Goal: Task Accomplishment & Management: Use online tool/utility

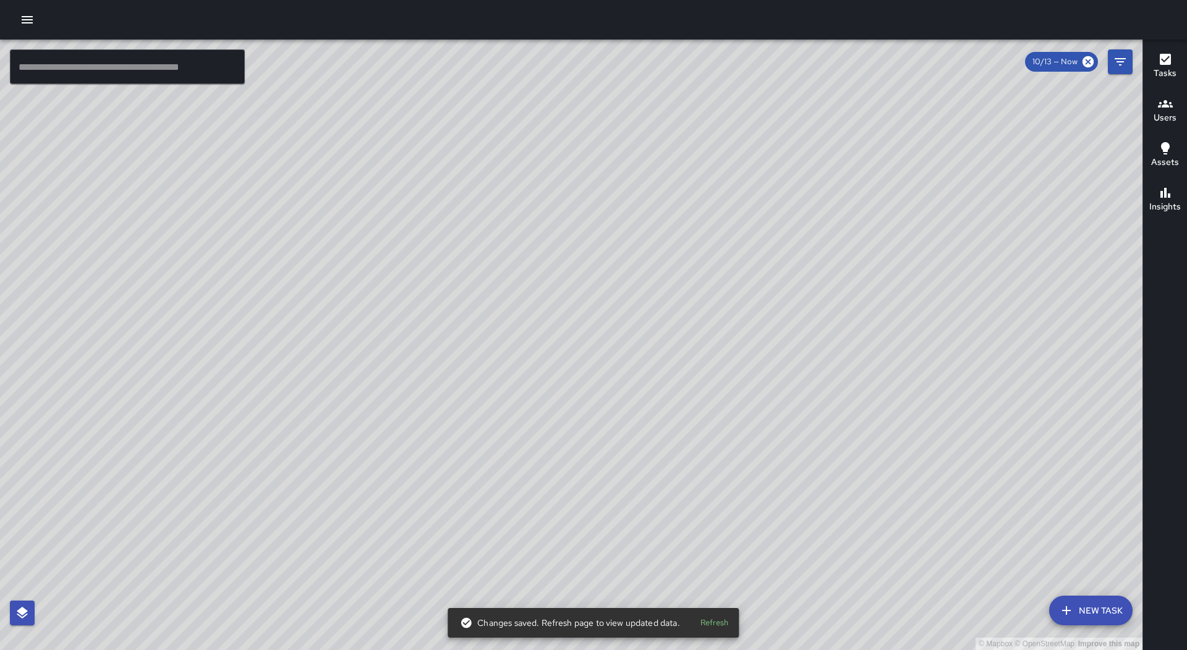
drag, startPoint x: 1076, startPoint y: 608, endPoint x: 1079, endPoint y: 617, distance: 10.4
click at [1077, 608] on button "New Task" at bounding box center [1090, 611] width 83 height 30
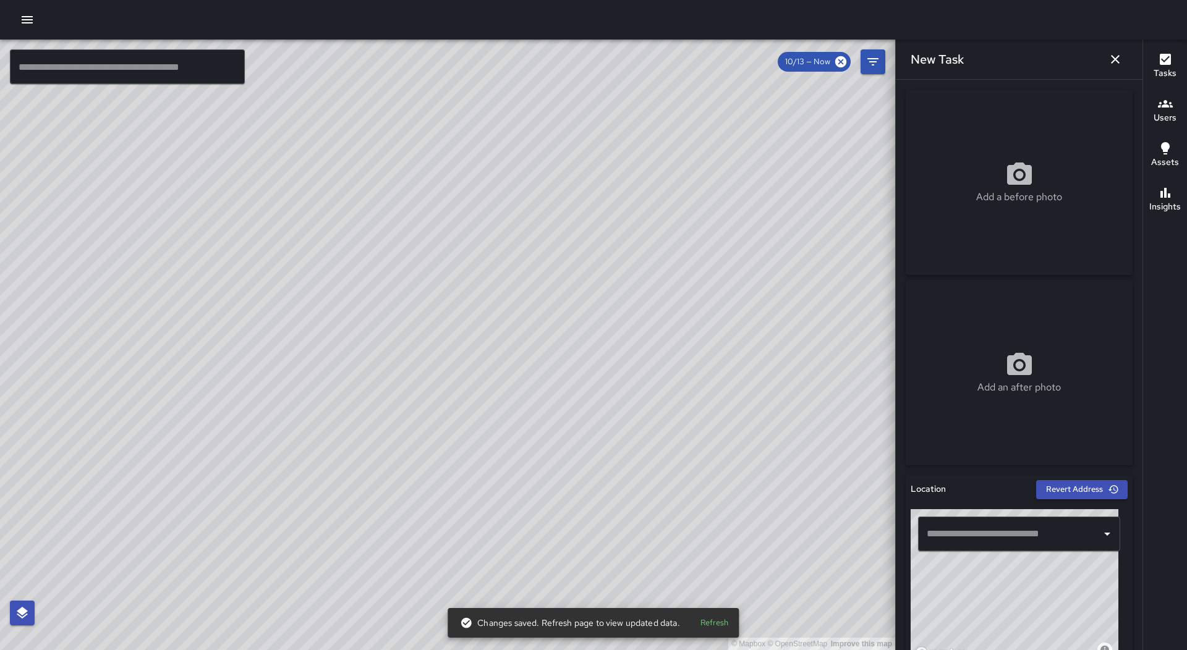
click at [1046, 537] on input "text" at bounding box center [1009, 533] width 172 height 23
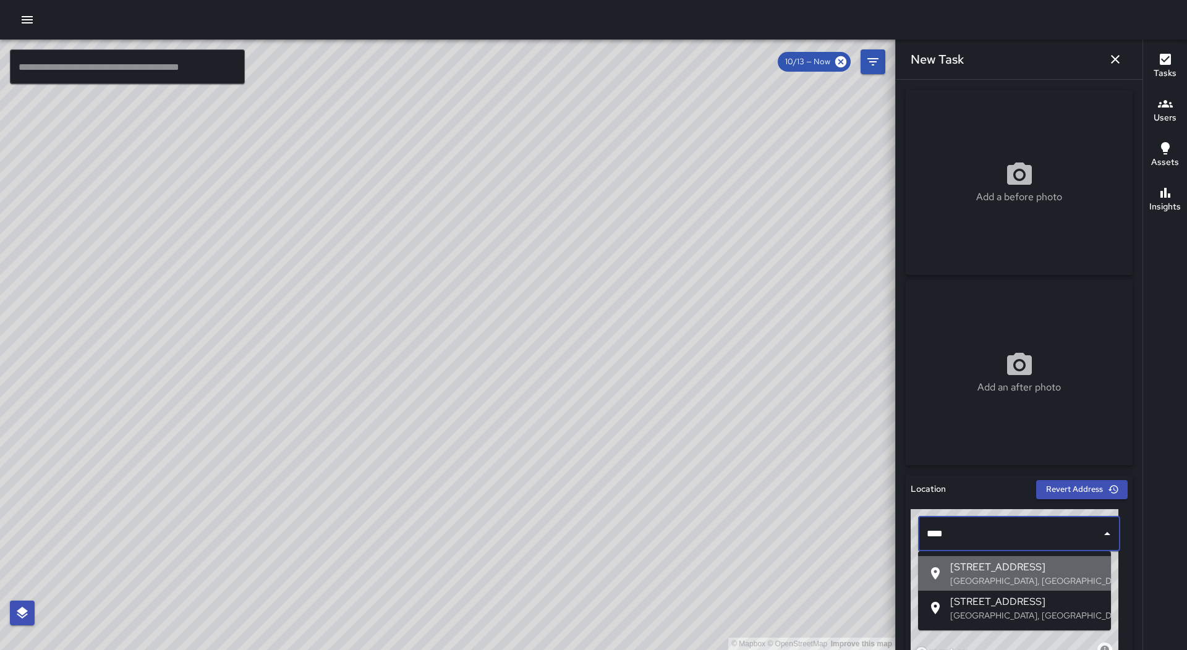
click at [1065, 567] on span "[STREET_ADDRESS]" at bounding box center [1025, 567] width 151 height 15
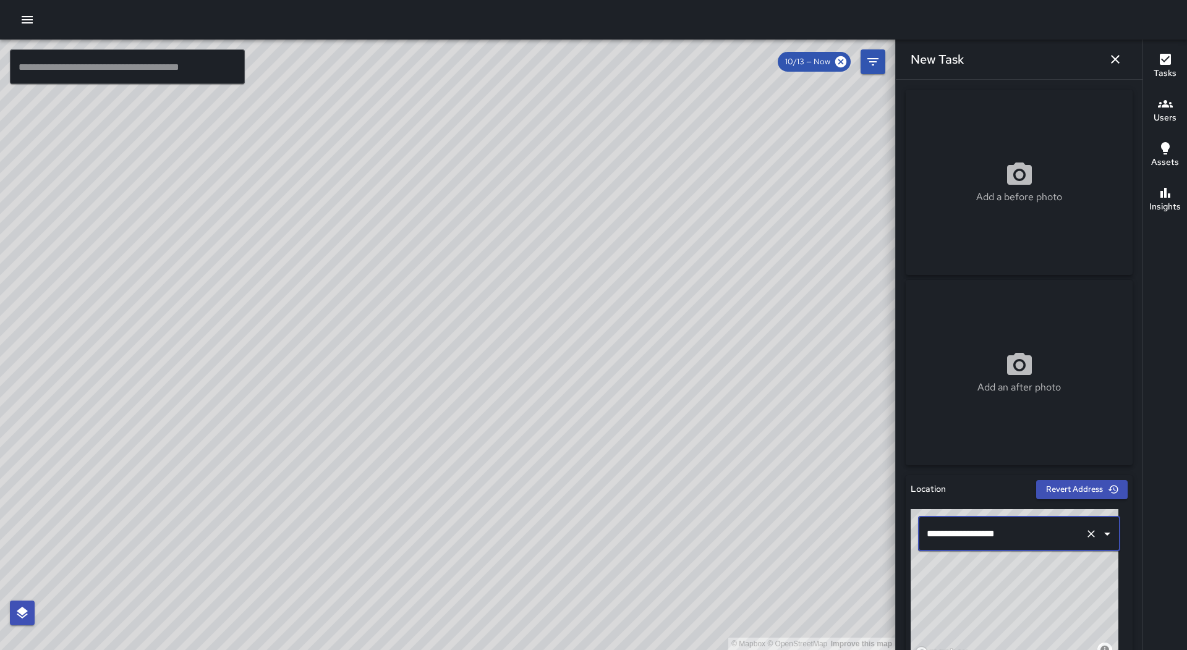
type input "**********"
click at [1118, 53] on icon "button" at bounding box center [1115, 59] width 15 height 15
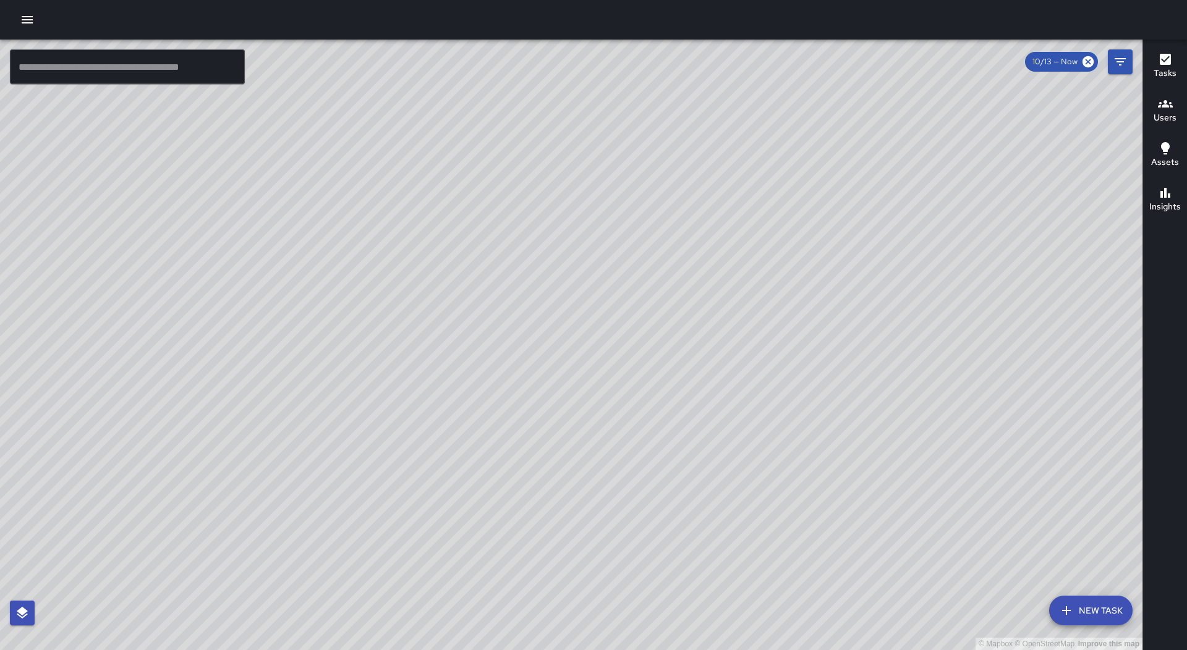
click at [22, 20] on icon "button" at bounding box center [27, 19] width 11 height 7
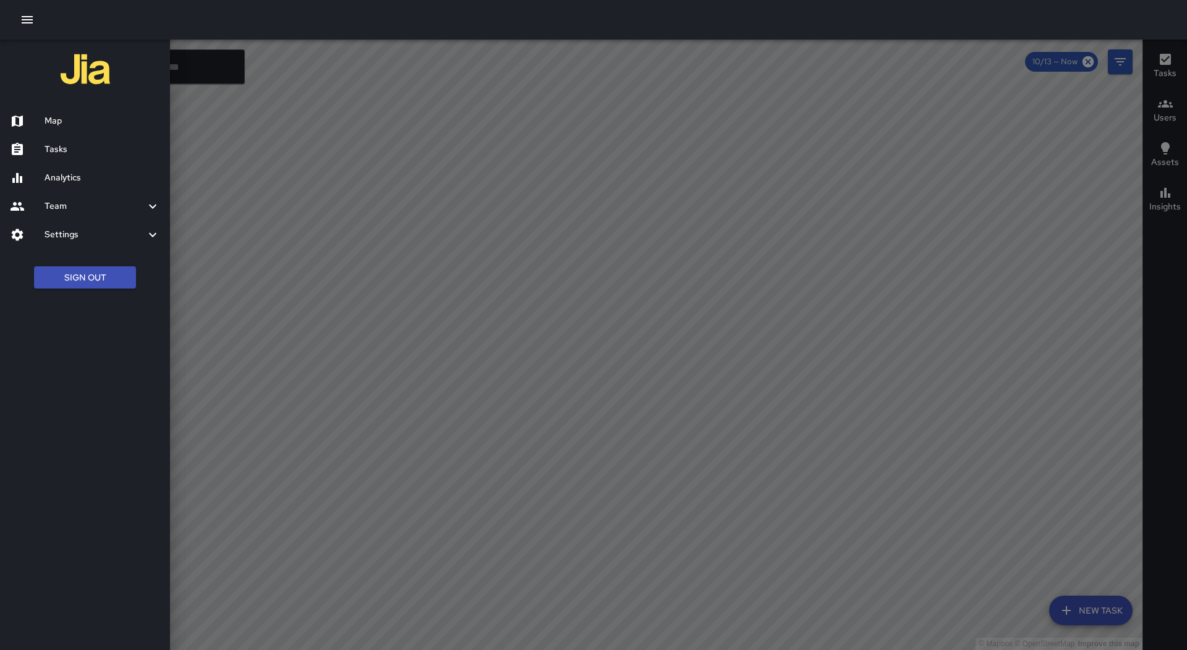
click at [65, 146] on h6 "Tasks" at bounding box center [103, 150] width 116 height 14
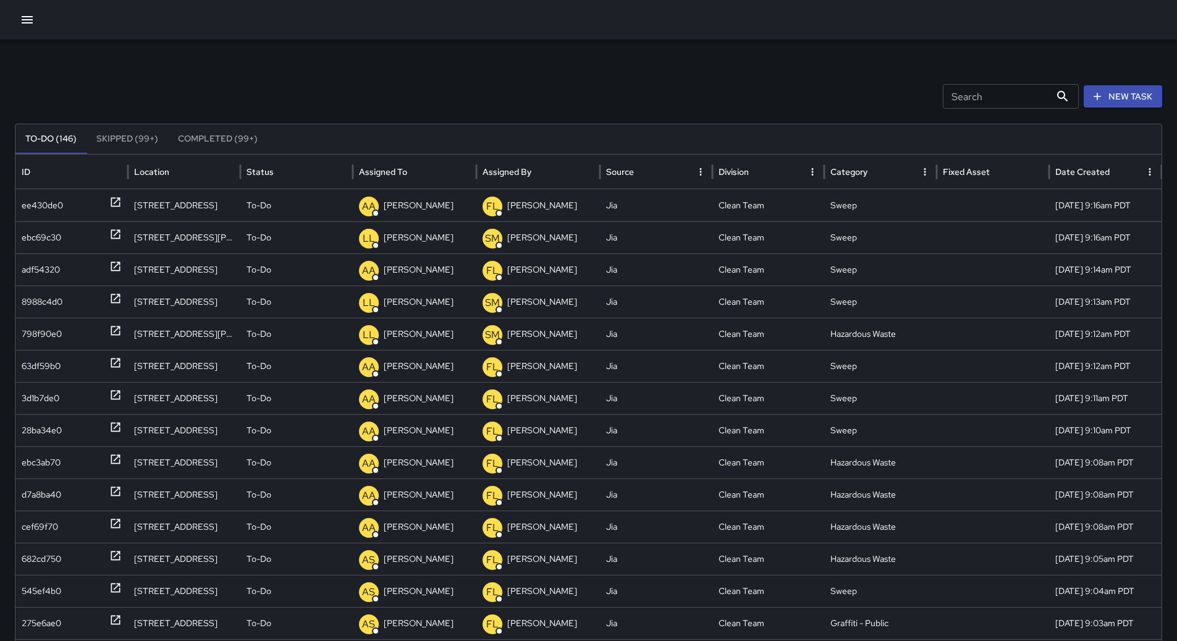
click at [423, 167] on button "Sort" at bounding box center [417, 171] width 17 height 17
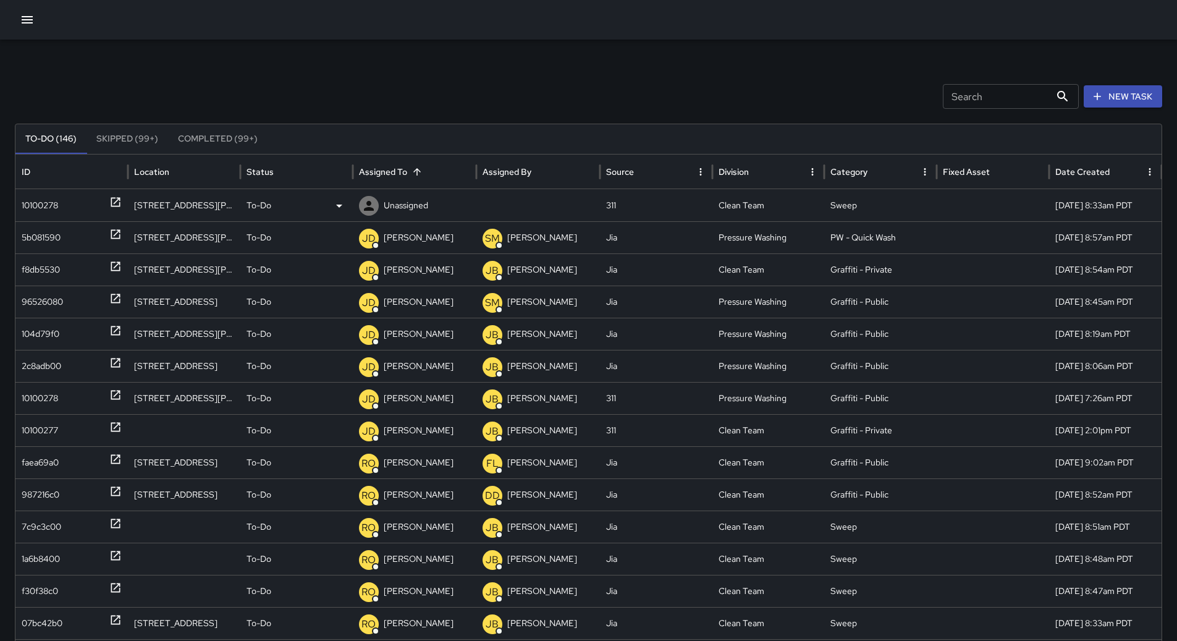
click at [85, 196] on div "10100278" at bounding box center [72, 206] width 100 height 32
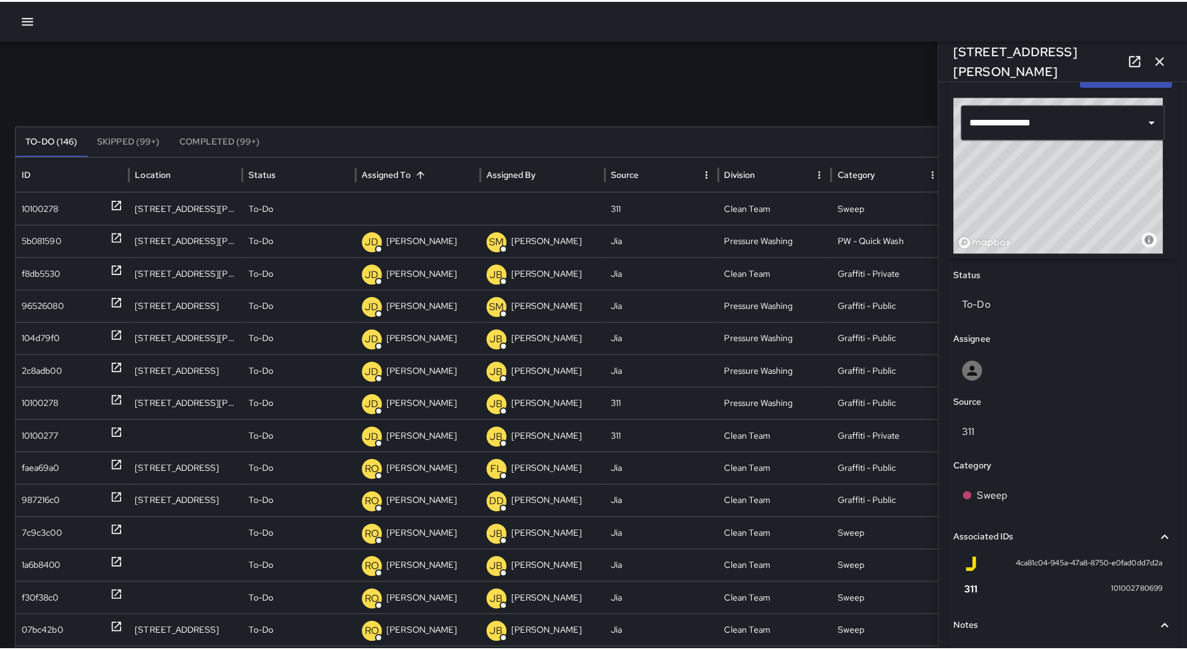
scroll to position [494, 0]
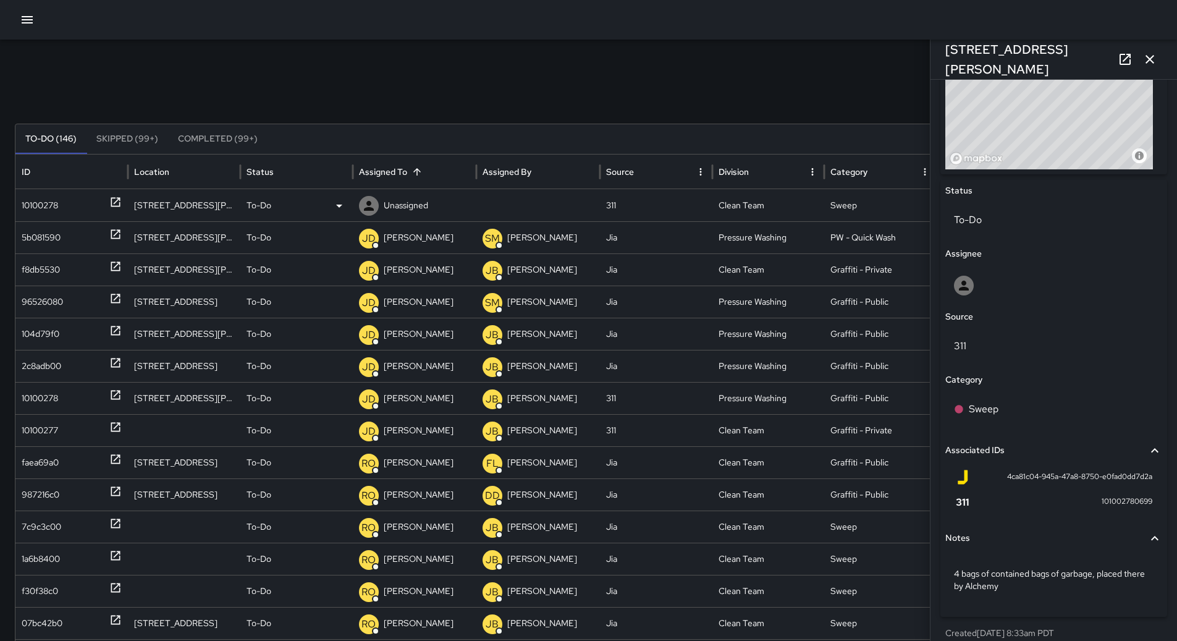
click at [299, 193] on div "To-Do" at bounding box center [297, 206] width 100 height 32
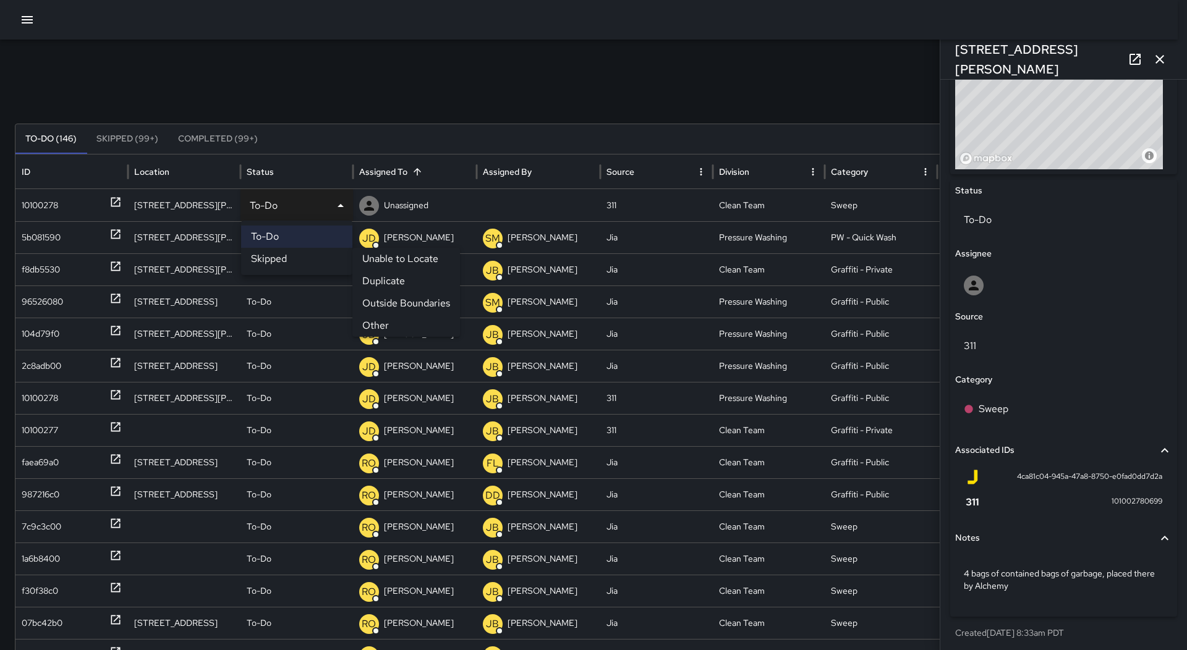
click at [386, 325] on li "Other" at bounding box center [406, 326] width 108 height 22
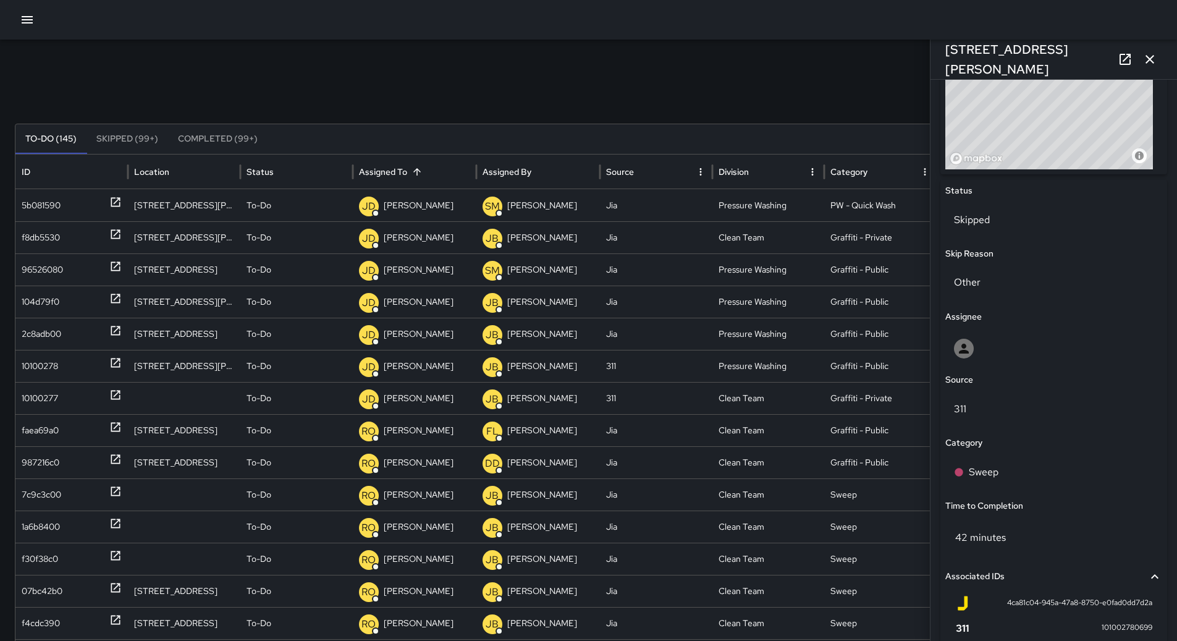
click at [26, 17] on icon "button" at bounding box center [27, 19] width 15 height 15
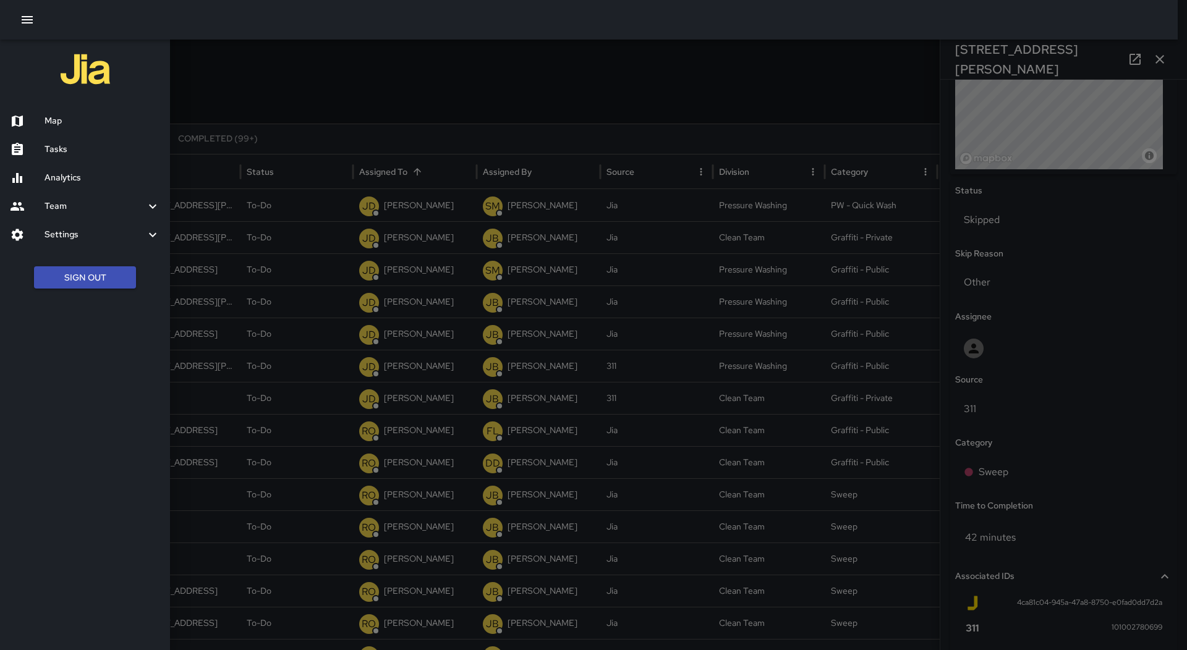
click at [56, 114] on h6 "Map" at bounding box center [103, 121] width 116 height 14
